Goal: Information Seeking & Learning: Learn about a topic

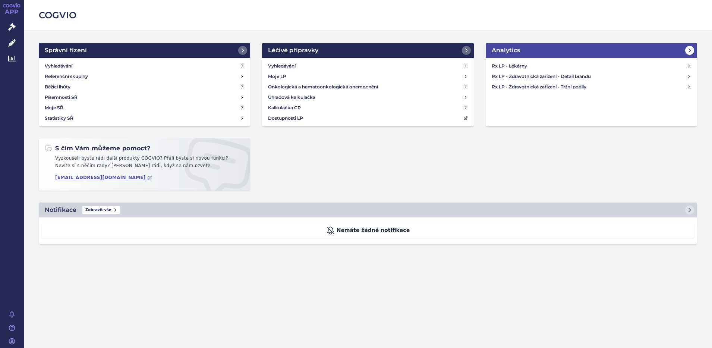
click at [692, 52] on icon at bounding box center [690, 50] width 6 height 6
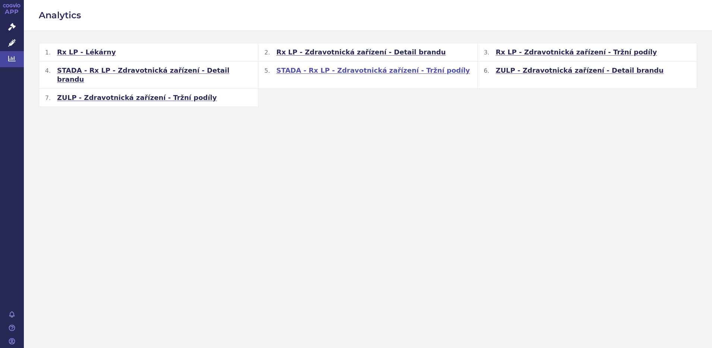
click at [338, 69] on span "STADA - Rx LP - Zdravotnická zařízení - Tržní podíly" at bounding box center [372, 70] width 193 height 9
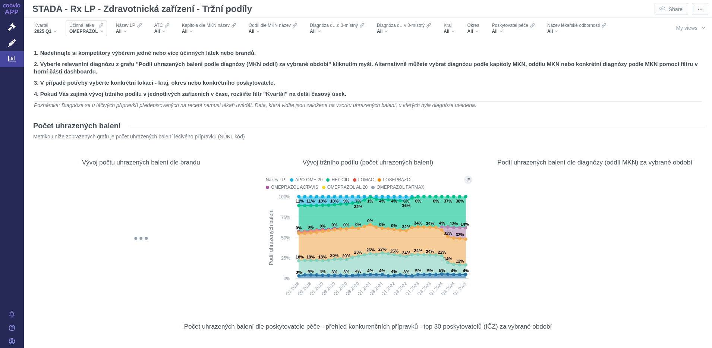
click at [101, 30] on div "OMEPRAZOL" at bounding box center [86, 31] width 34 height 6
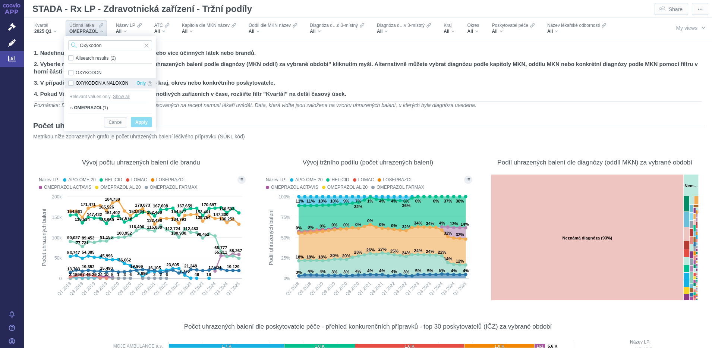
type input "Oxykodon"
click at [71, 84] on div "OXYKODON A NALOXON Only" at bounding box center [109, 83] width 91 height 10
checkbox input "true"
click at [114, 120] on span "Cancel" at bounding box center [115, 122] width 14 height 9
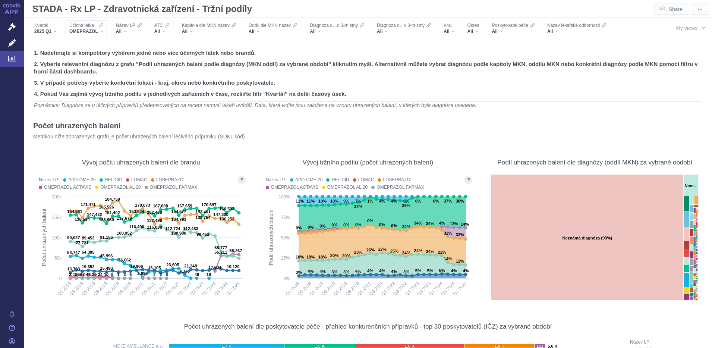
click at [103, 27] on icon "Filters" at bounding box center [101, 25] width 4 height 6
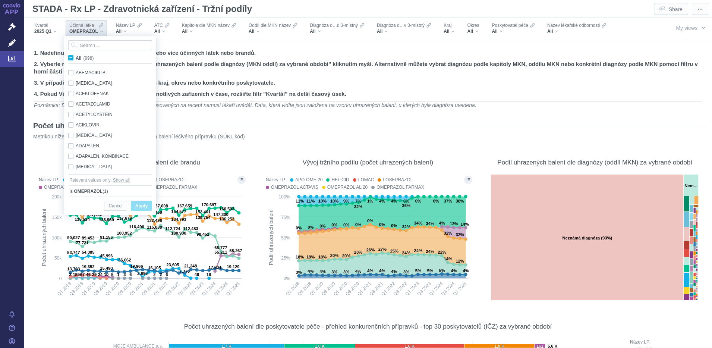
click at [76, 57] on span "All (998)" at bounding box center [85, 58] width 18 height 5
click at [76, 57] on input "All (998)" at bounding box center [78, 56] width 5 height 5
checkbox input "true"
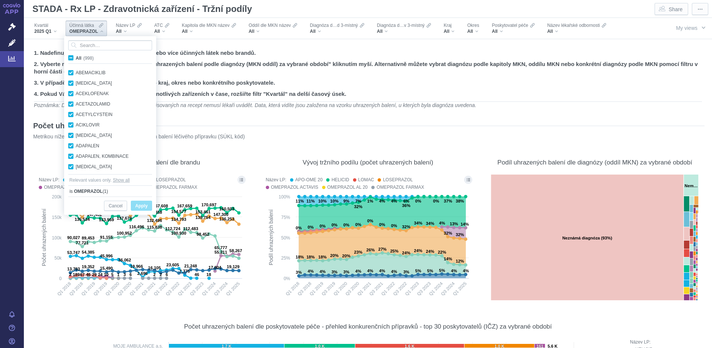
checkbox input "true"
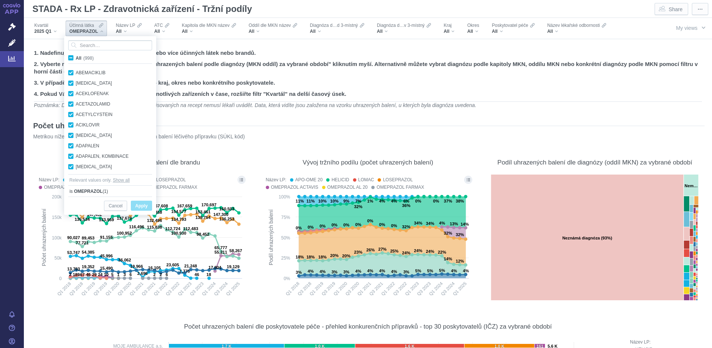
checkbox input "true"
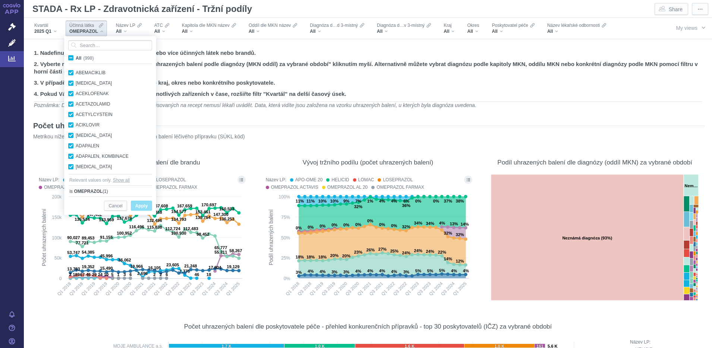
checkbox input "true"
click at [76, 57] on span "All (998)" at bounding box center [85, 58] width 18 height 5
click at [76, 57] on input "All (998)" at bounding box center [78, 56] width 5 height 5
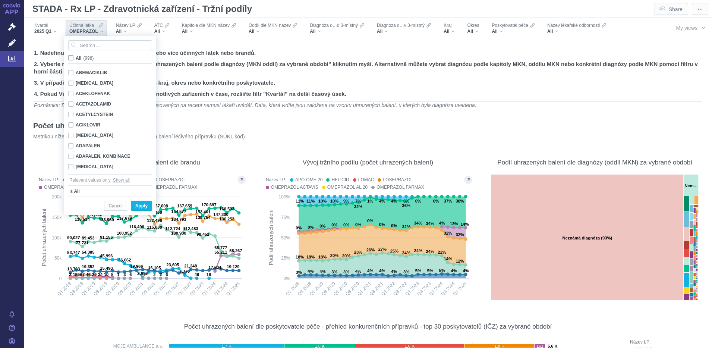
checkbox input "false"
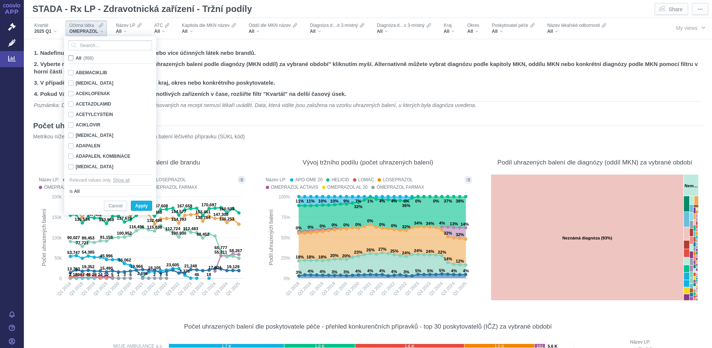
checkbox input "false"
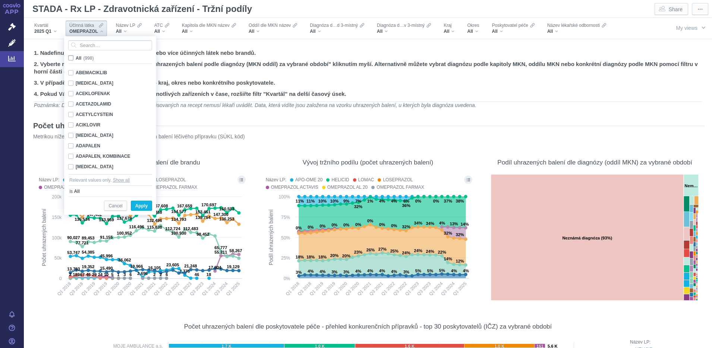
checkbox input "false"
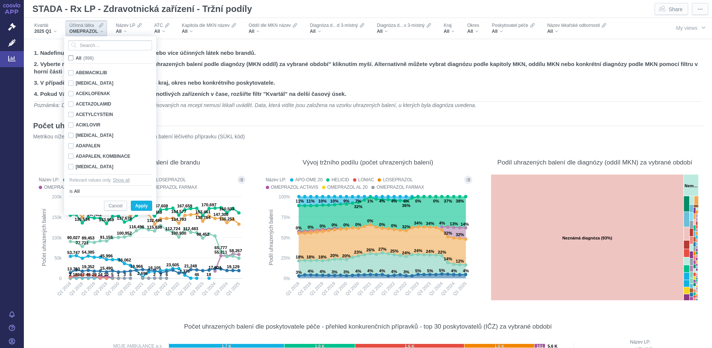
checkbox input "false"
click at [81, 45] on input "Search attribute values" at bounding box center [110, 45] width 84 height 10
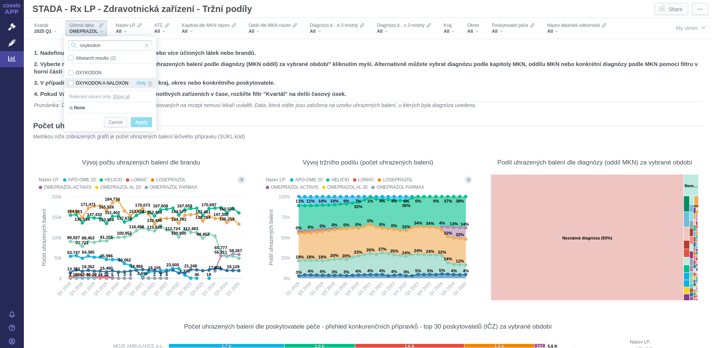
type input "oxykodon"
click at [71, 82] on div "OXYKODON A NALOXON Only" at bounding box center [109, 83] width 91 height 10
checkbox input "true"
click at [138, 124] on span "Apply" at bounding box center [141, 122] width 12 height 9
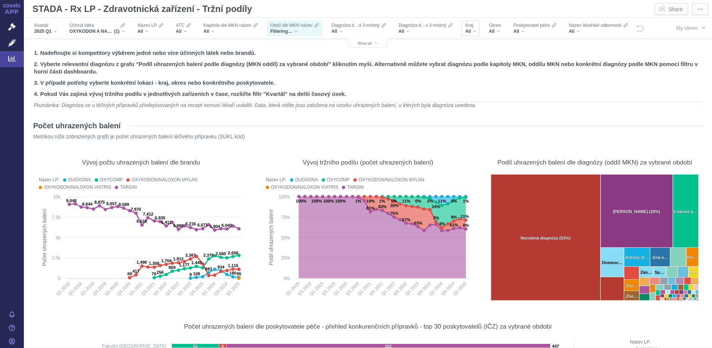
click at [476, 29] on div "All" at bounding box center [470, 31] width 11 height 6
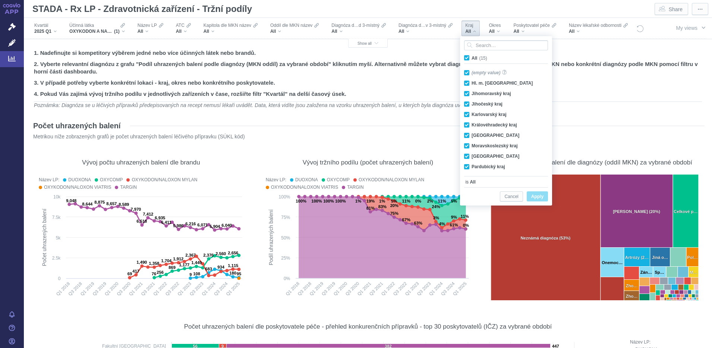
click at [472, 59] on span "All (15)" at bounding box center [480, 58] width 16 height 5
click at [472, 59] on input "All (15)" at bounding box center [474, 56] width 5 height 5
checkbox input "false"
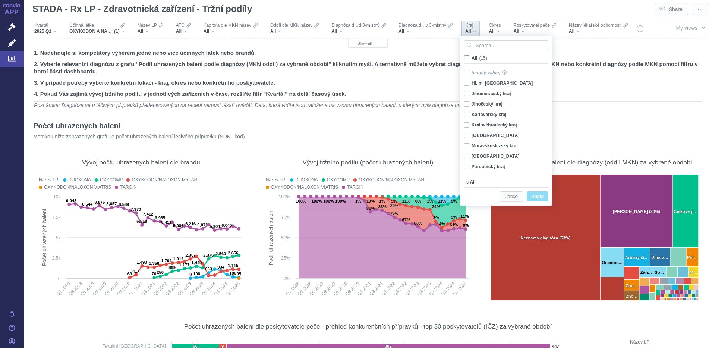
checkbox input "false"
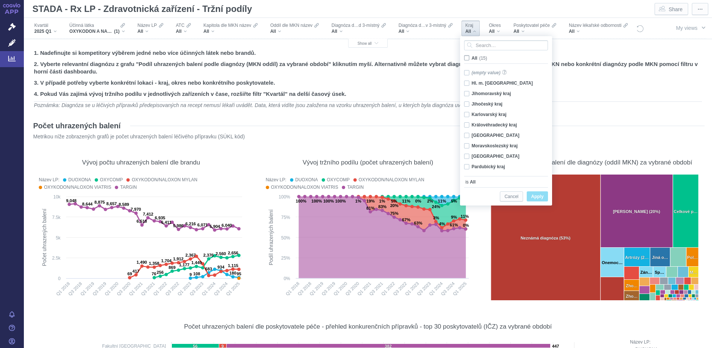
checkbox input "false"
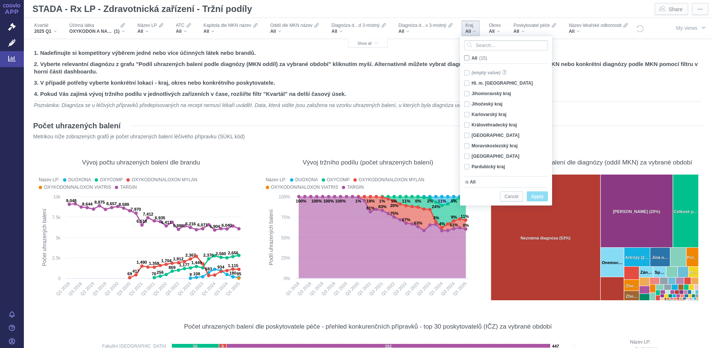
checkbox input "false"
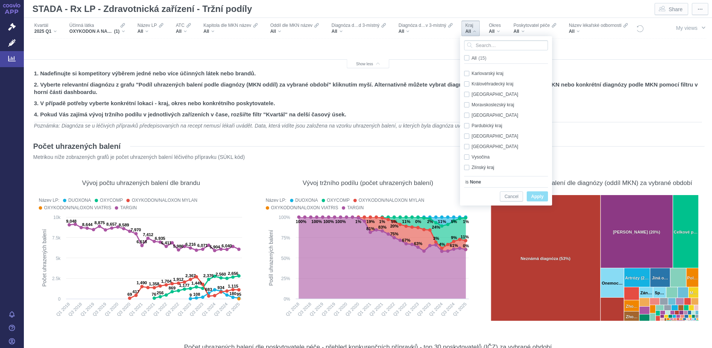
scroll to position [45, 0]
click at [465, 131] on div "Plzeňský kraj Only" at bounding box center [507, 131] width 94 height 10
checkbox input "true"
click at [535, 196] on span "Apply" at bounding box center [537, 196] width 12 height 9
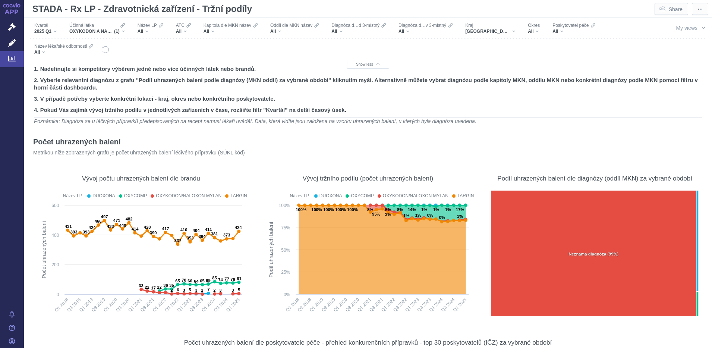
scroll to position [0, 0]
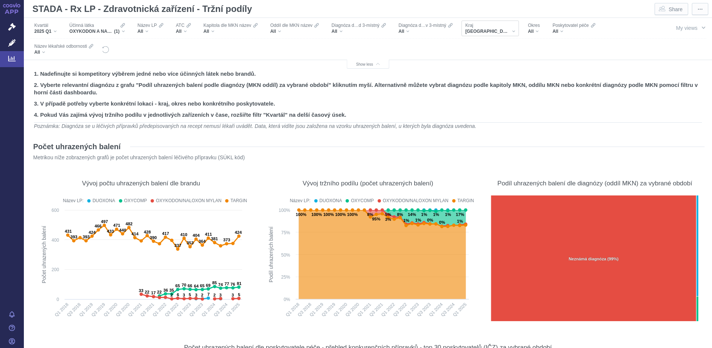
click at [497, 31] on div "Plzeňský kraj" at bounding box center [490, 31] width 50 height 6
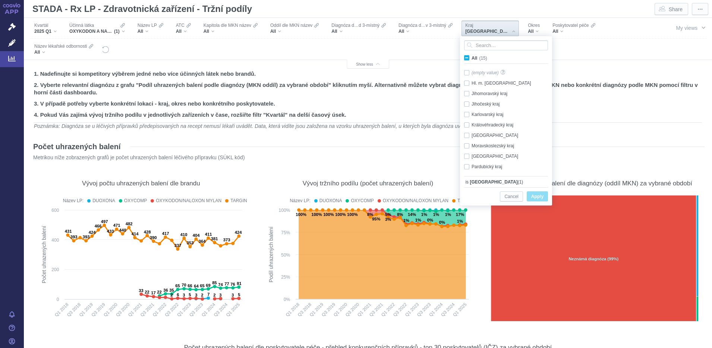
scroll to position [52, 0]
click at [466, 124] on div "Plzeňský kraj Only" at bounding box center [507, 125] width 94 height 10
checkbox input "false"
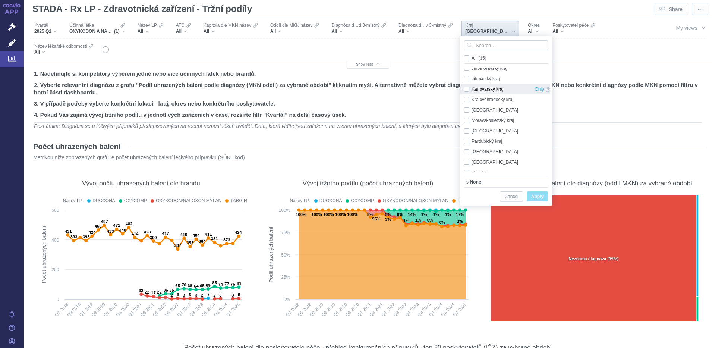
click at [468, 91] on div "Karlovarský kraj Only" at bounding box center [507, 89] width 94 height 10
checkbox input "true"
click at [538, 198] on span "Apply" at bounding box center [537, 196] width 12 height 9
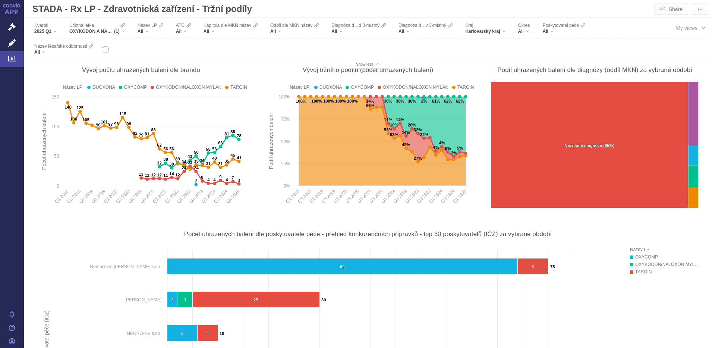
scroll to position [0, 0]
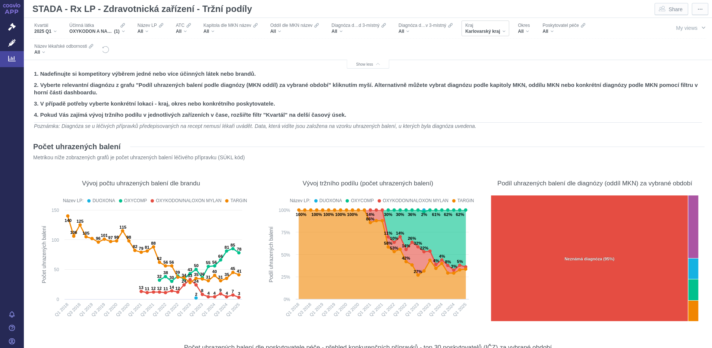
click at [504, 28] on div "Karlovarský kraj" at bounding box center [485, 31] width 40 height 6
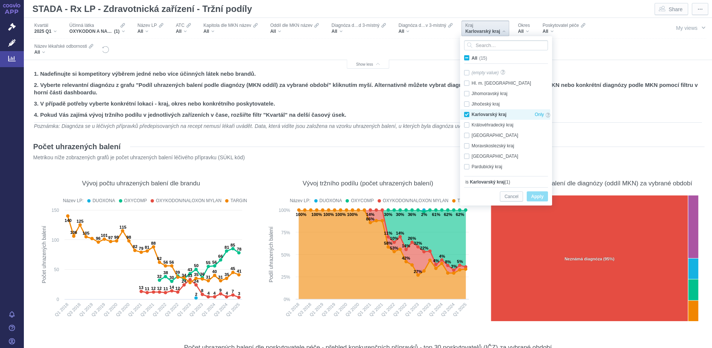
click at [465, 116] on div "Karlovarský kraj Only" at bounding box center [507, 114] width 94 height 10
checkbox input "false"
click at [468, 136] on div "Středočeský kraj Only" at bounding box center [507, 135] width 94 height 10
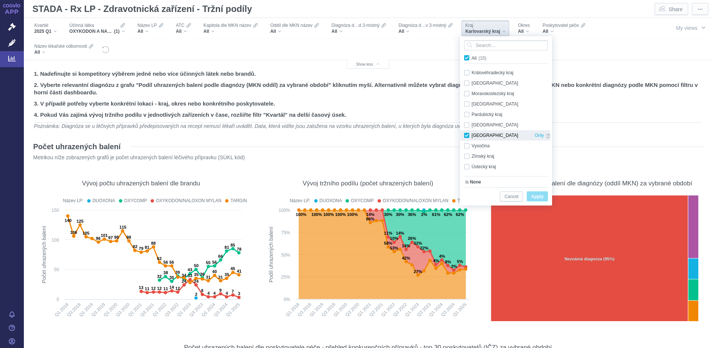
checkbox input "true"
click at [543, 197] on span "Apply" at bounding box center [537, 196] width 12 height 9
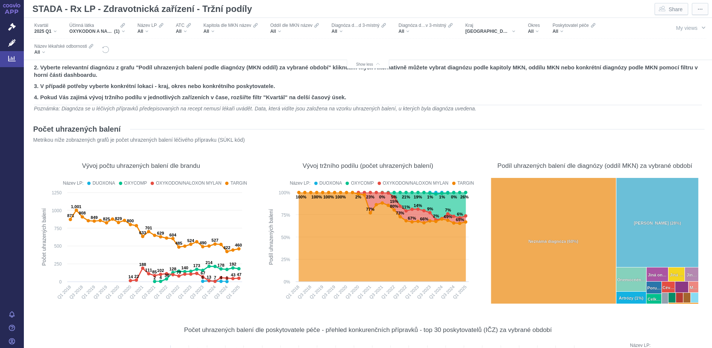
scroll to position [0, 0]
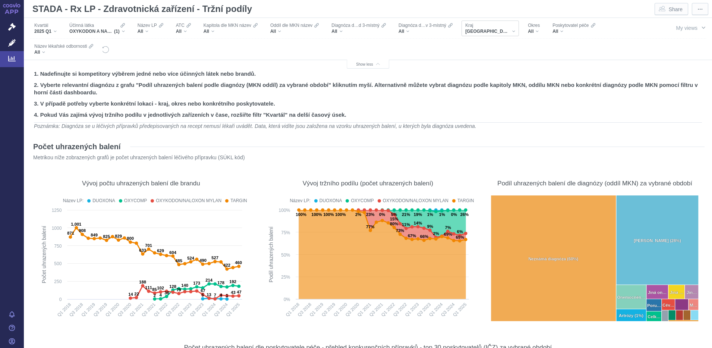
click at [504, 30] on div "Středočeský kraj" at bounding box center [490, 31] width 50 height 6
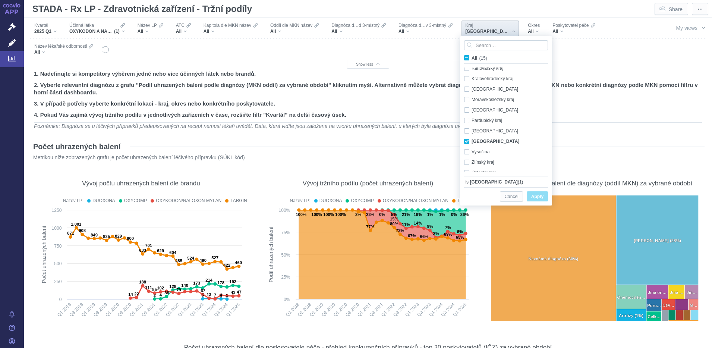
scroll to position [52, 0]
click at [467, 138] on div "Středočeský kraj Only" at bounding box center [507, 135] width 94 height 10
checkbox input "false"
click at [470, 82] on div "Liberecký kraj Only" at bounding box center [507, 83] width 94 height 10
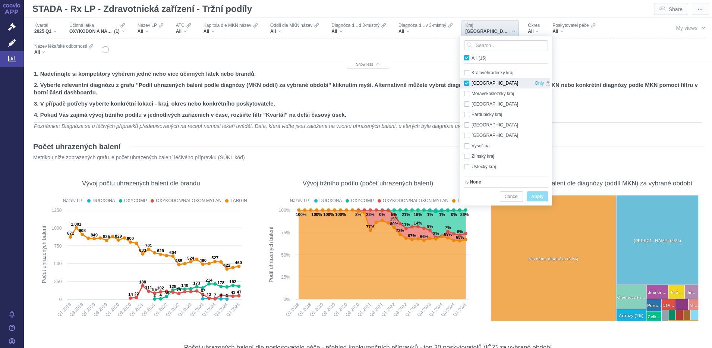
checkbox input "true"
click at [535, 195] on span "Apply" at bounding box center [537, 196] width 12 height 9
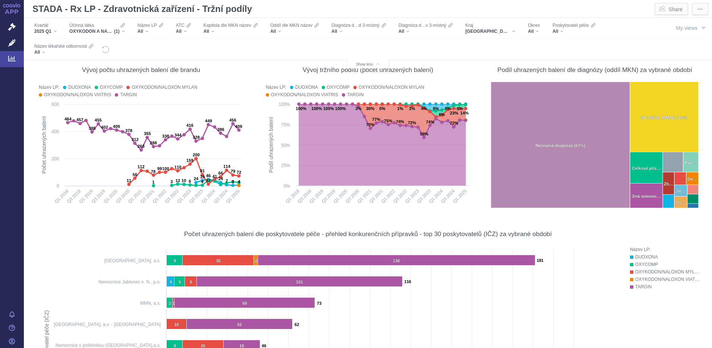
scroll to position [0, 0]
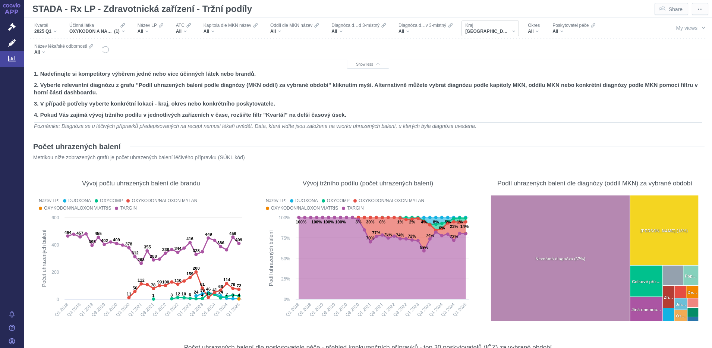
click at [500, 31] on div "Liberecký kraj" at bounding box center [490, 31] width 50 height 6
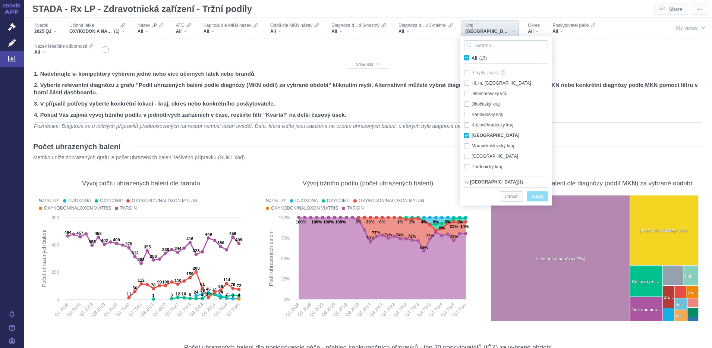
scroll to position [16, 0]
click at [467, 117] on div "Liberecký kraj Only" at bounding box center [507, 119] width 94 height 10
checkbox input "false"
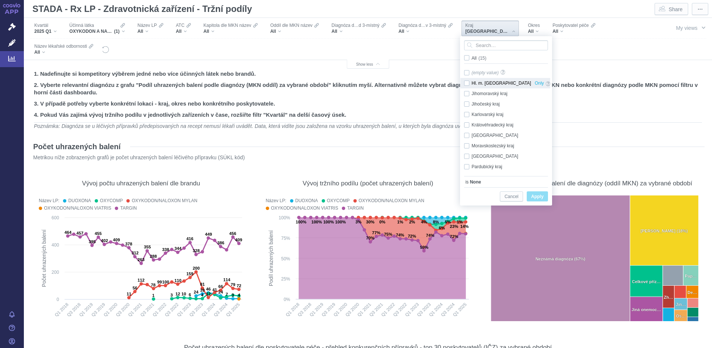
click at [468, 84] on div "Hl. m. Praha Only" at bounding box center [507, 83] width 94 height 10
checkbox input "true"
click at [536, 196] on span "Apply" at bounding box center [537, 196] width 12 height 9
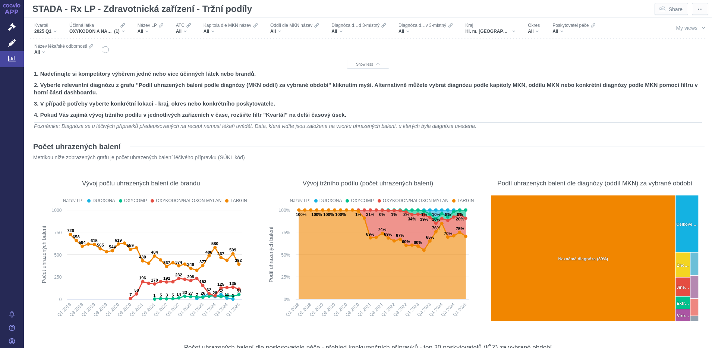
scroll to position [229, 0]
